Goal: Check status: Check status

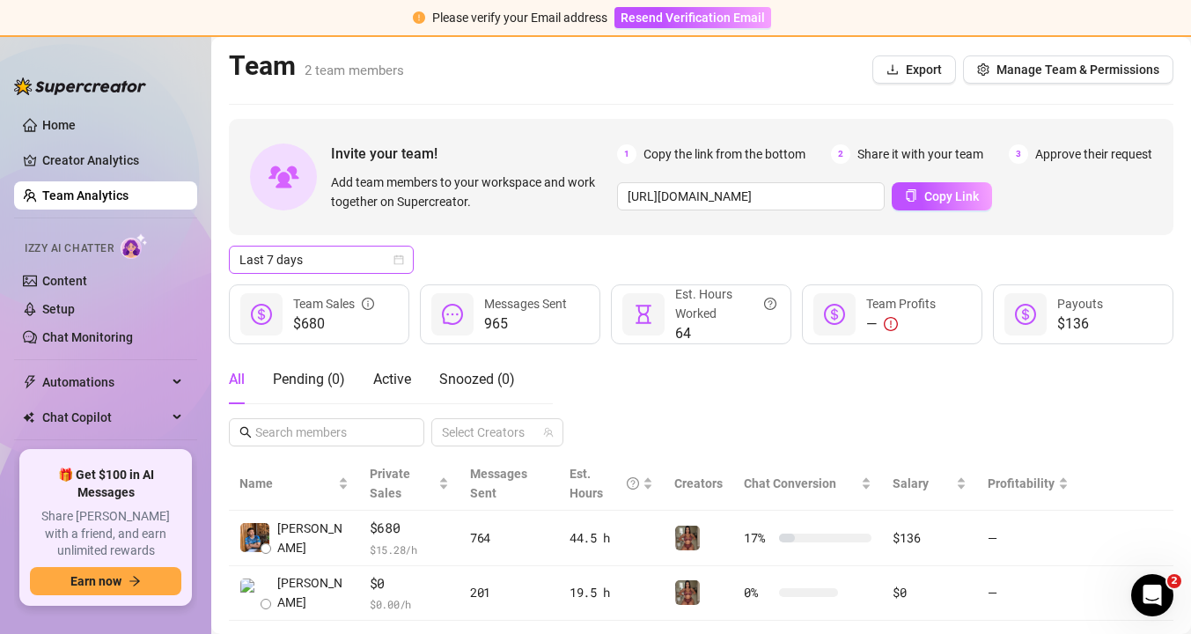
click at [405, 257] on div "Last 7 days" at bounding box center [321, 260] width 185 height 28
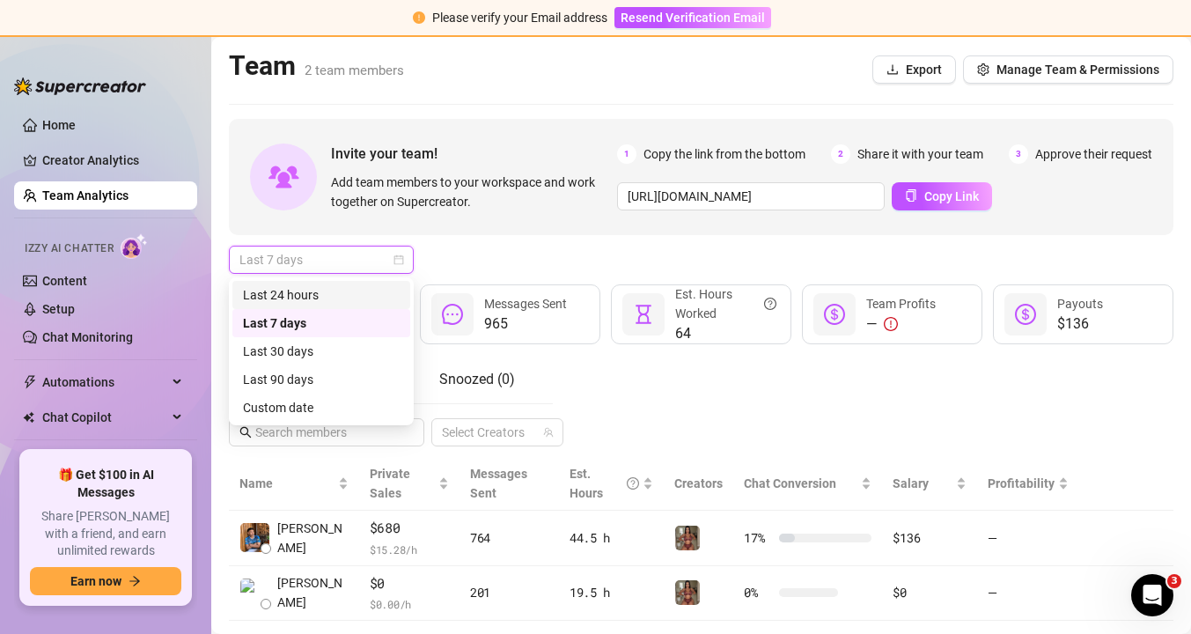
click at [380, 289] on div "Last 24 hours" at bounding box center [321, 294] width 157 height 19
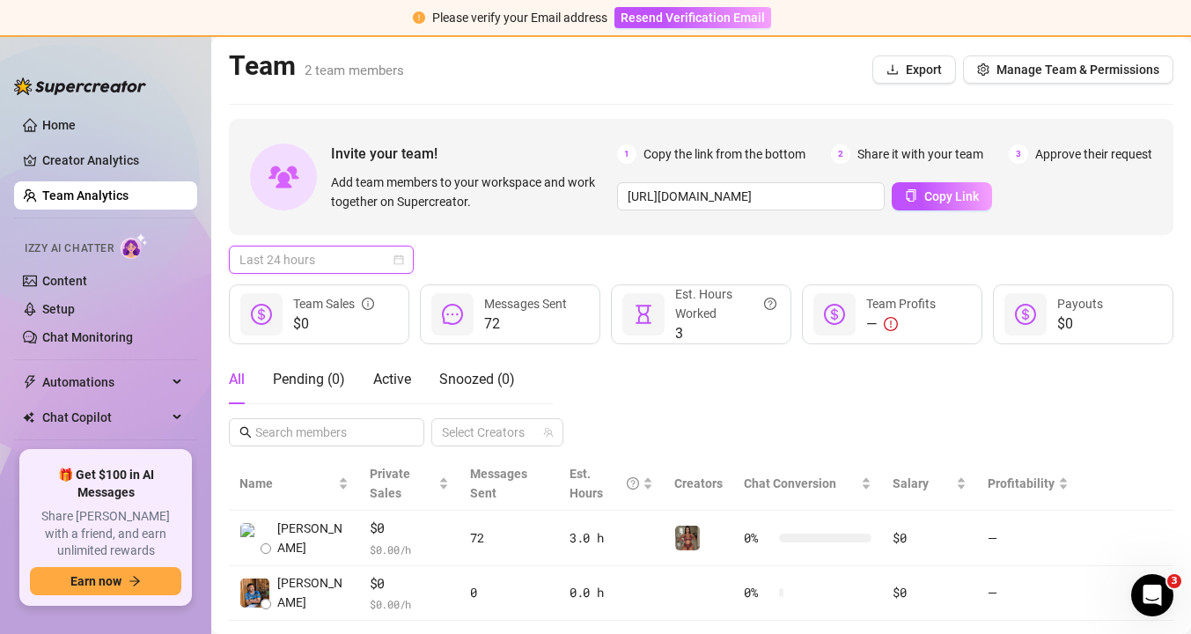
click at [405, 262] on div "Last 24 hours" at bounding box center [321, 260] width 185 height 28
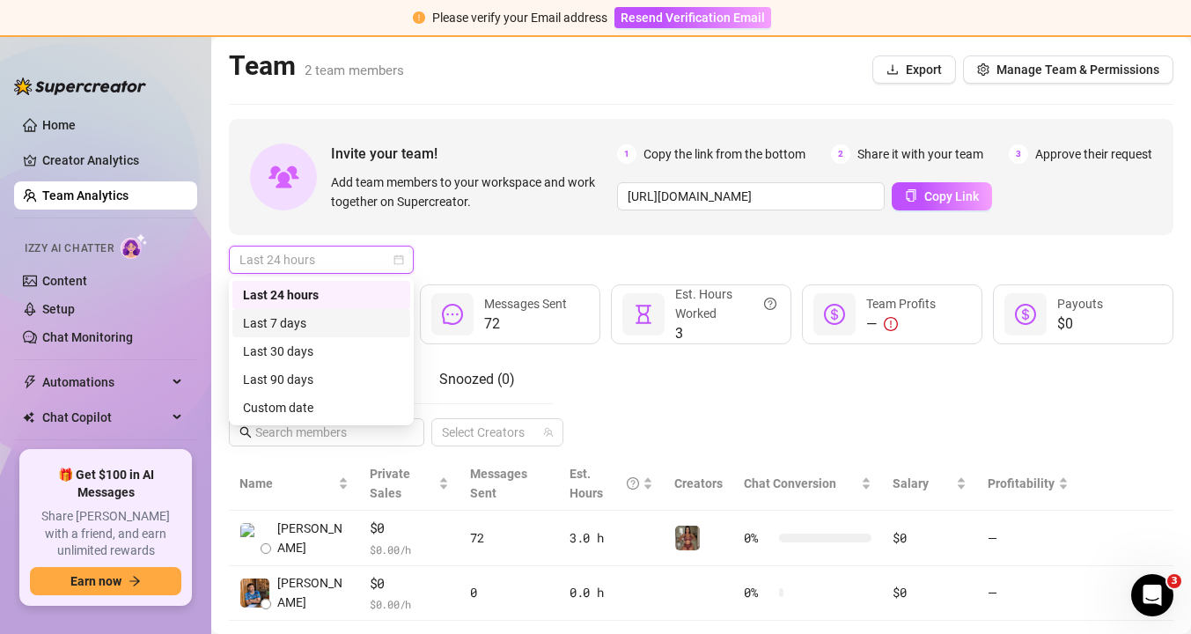
click at [380, 320] on div "Last 7 days" at bounding box center [321, 322] width 157 height 19
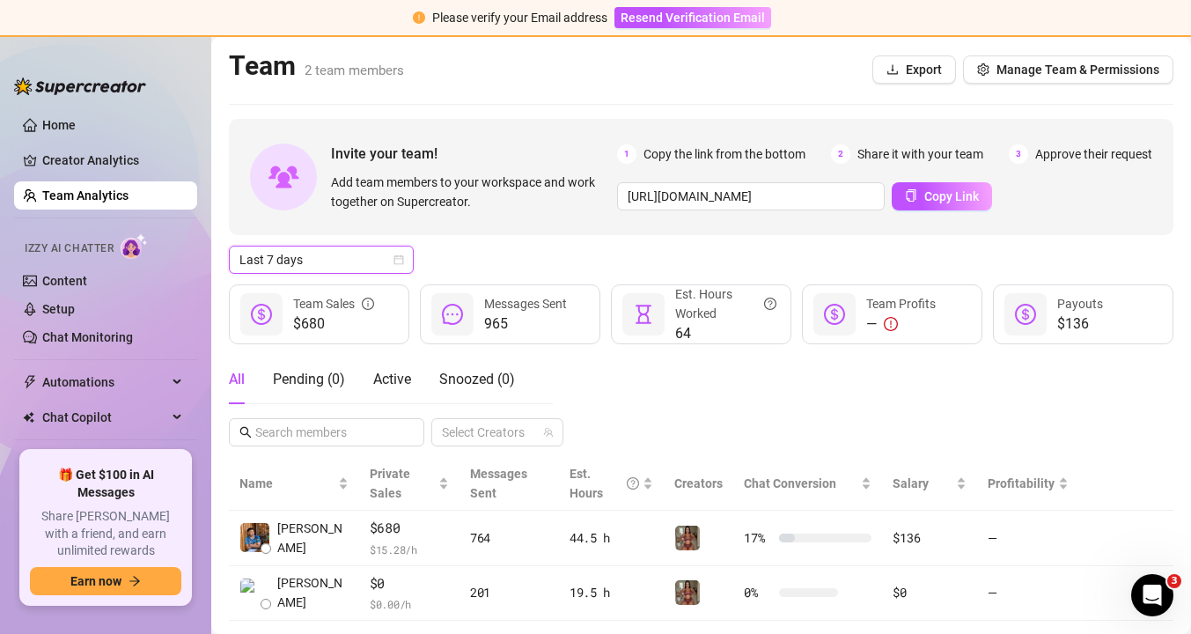
click at [392, 269] on span "Last 7 days" at bounding box center [322, 260] width 164 height 26
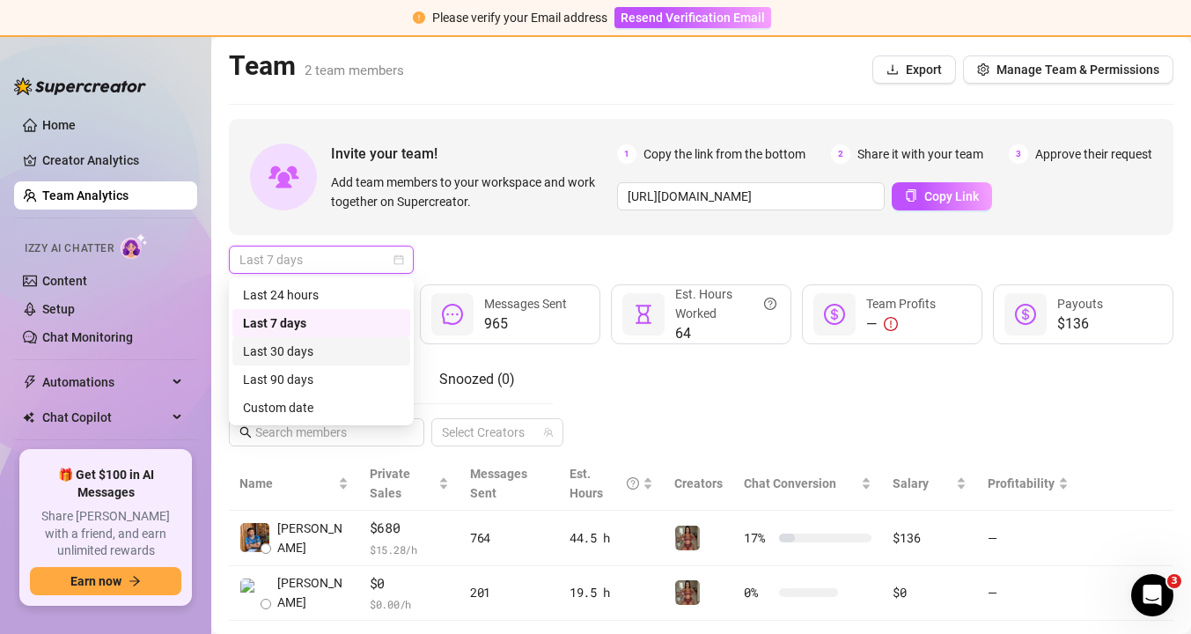
click at [368, 345] on div "Last 30 days" at bounding box center [321, 351] width 157 height 19
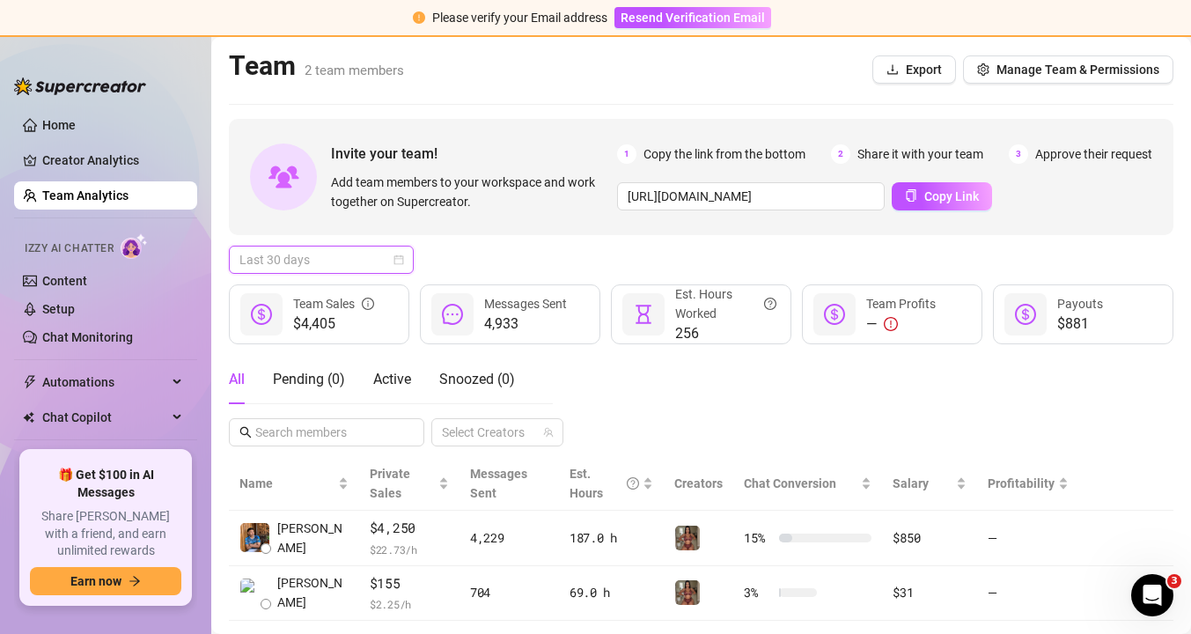
click at [391, 267] on span "Last 30 days" at bounding box center [322, 260] width 164 height 26
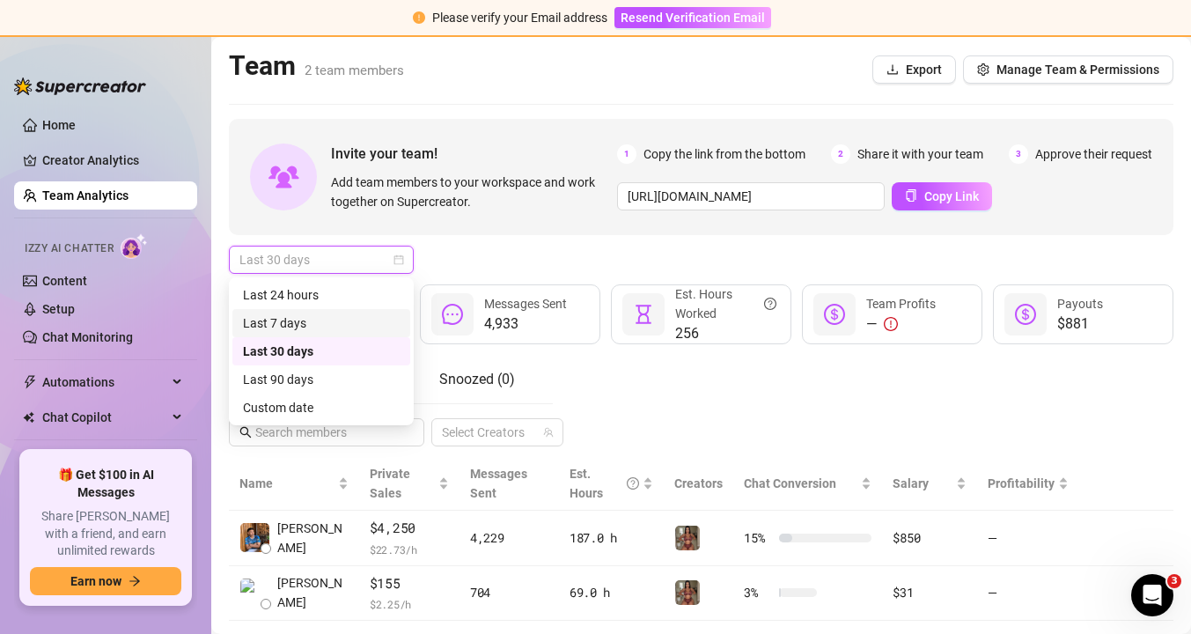
click at [361, 324] on div "Last 7 days" at bounding box center [321, 322] width 157 height 19
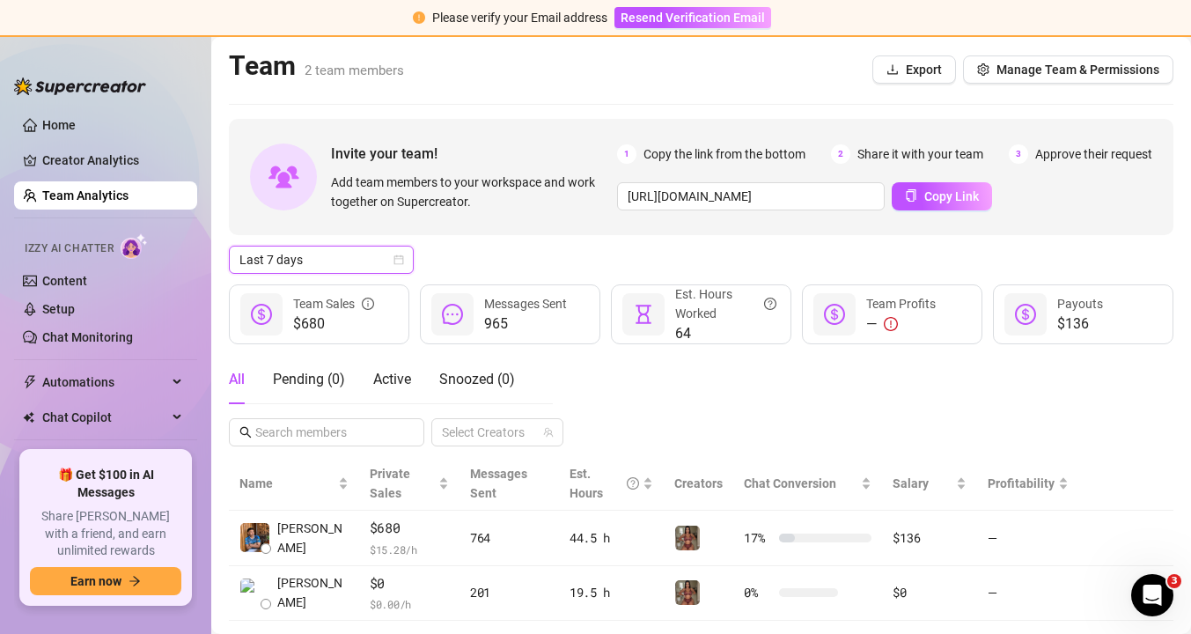
click at [487, 262] on div "Last 7 days Last 7 days" at bounding box center [701, 260] width 945 height 28
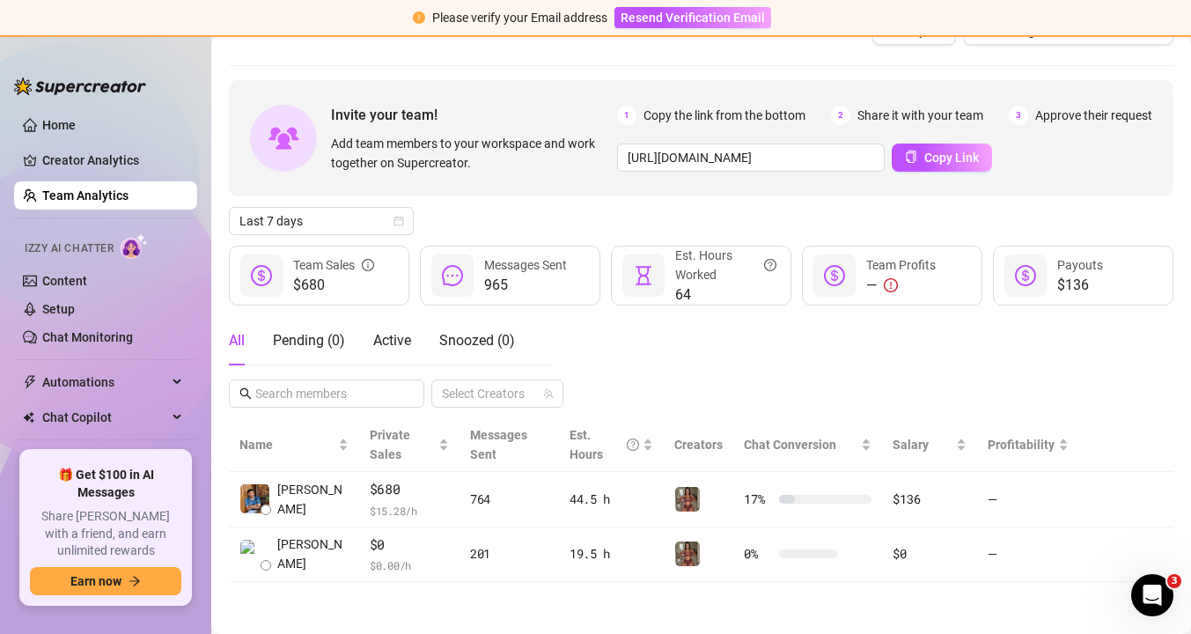
scroll to position [40, 0]
